Goal: Task Accomplishment & Management: Use online tool/utility

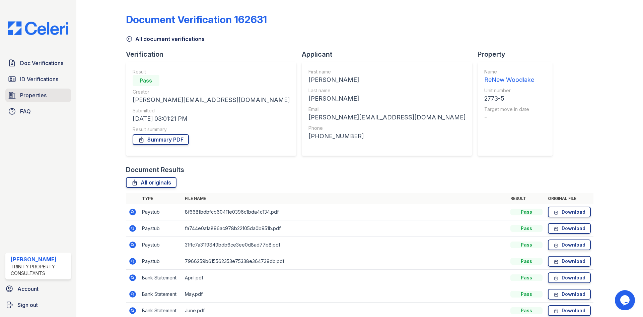
click at [26, 94] on span "Properties" at bounding box center [33, 95] width 26 height 8
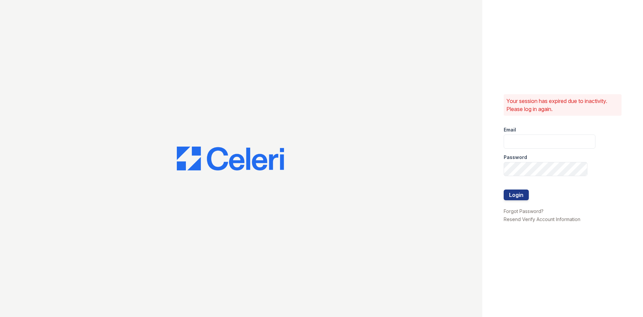
type input "[EMAIL_ADDRESS][DOMAIN_NAME]"
click at [511, 194] on button "Login" at bounding box center [516, 194] width 25 height 11
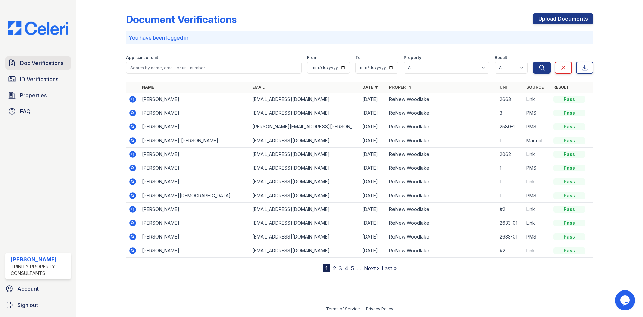
click at [28, 61] on span "Doc Verifications" at bounding box center [41, 63] width 43 height 8
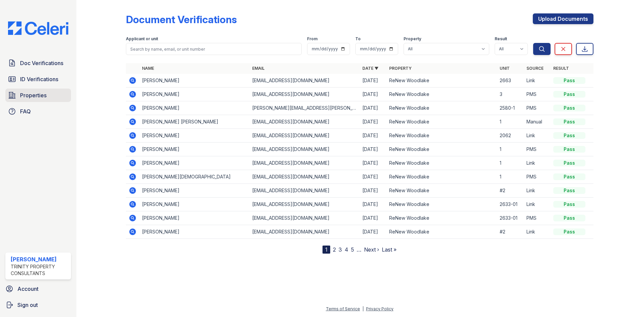
click at [47, 99] on link "Properties" at bounding box center [38, 94] width 66 height 13
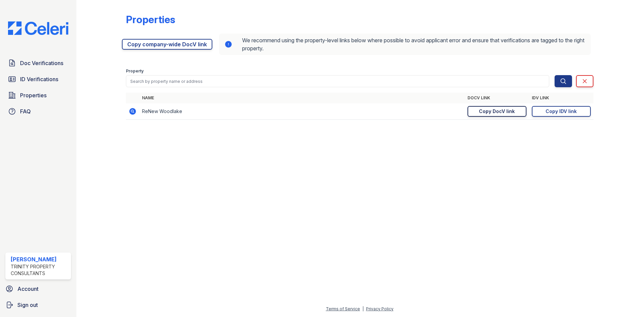
click at [488, 112] on div "Copy DocV link" at bounding box center [497, 111] width 36 height 7
